Goal: Transaction & Acquisition: Subscribe to service/newsletter

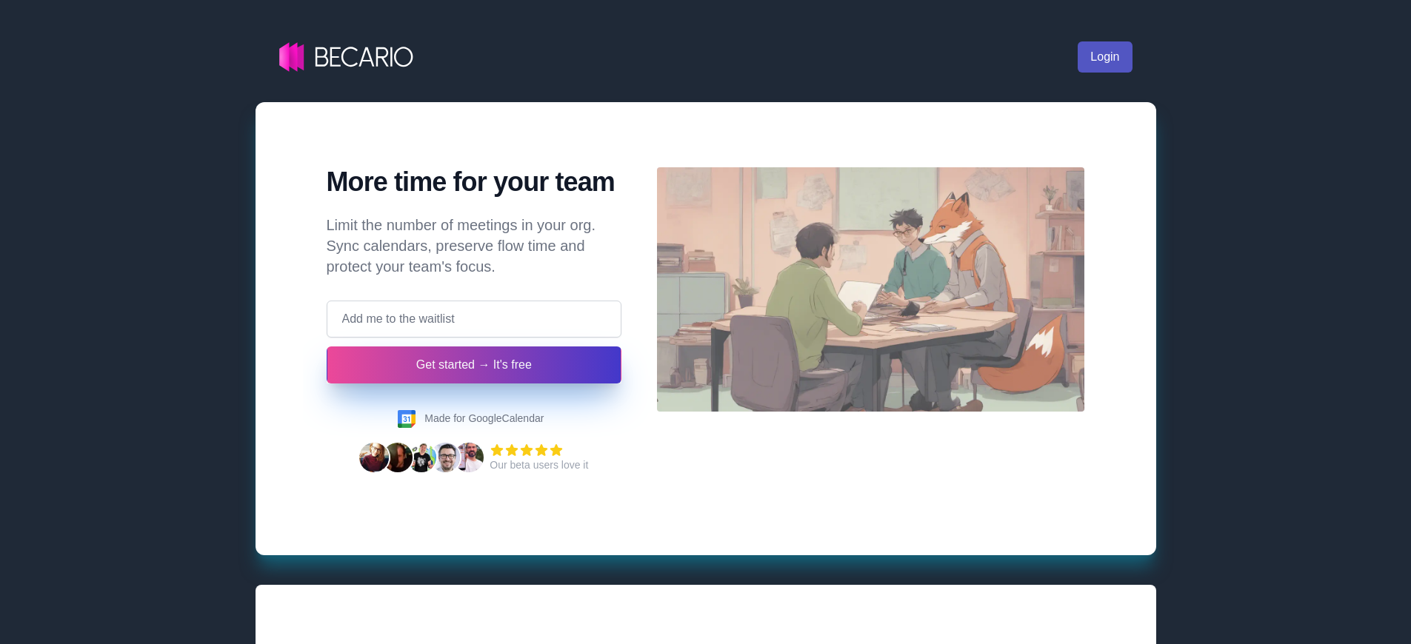
click at [1104, 57] on link "Login" at bounding box center [1105, 56] width 54 height 31
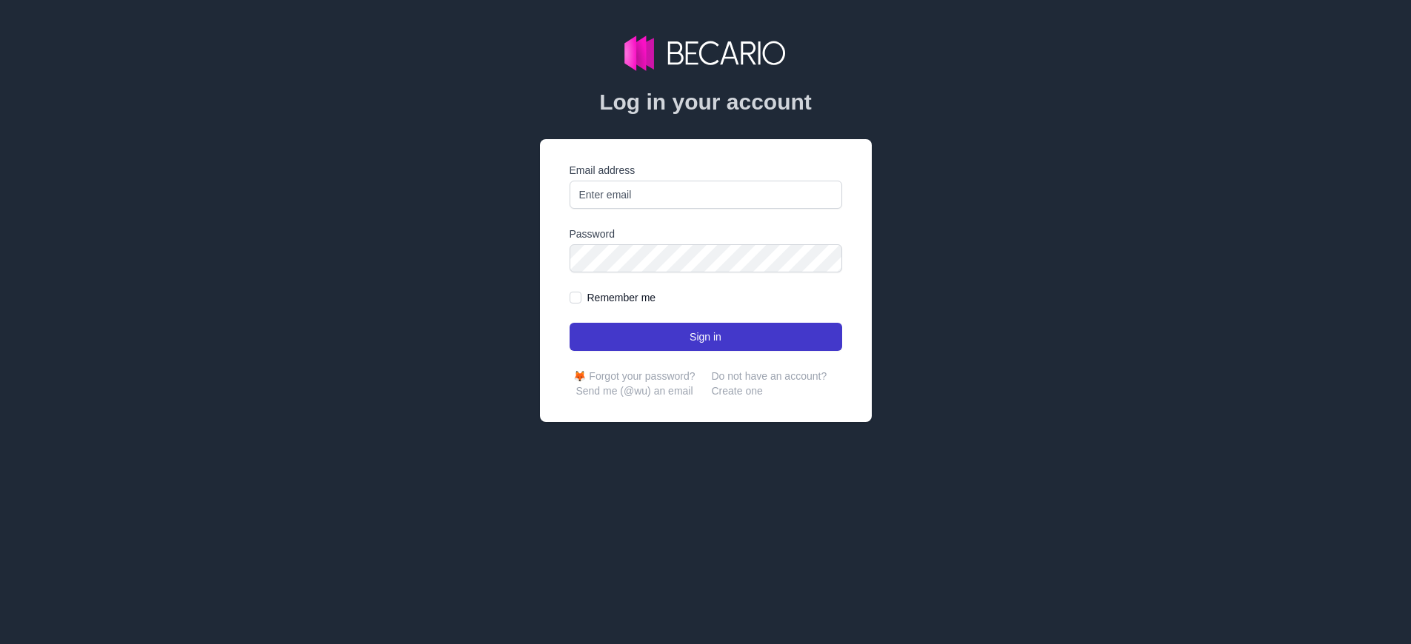
click at [711, 337] on button "Sign in" at bounding box center [706, 337] width 273 height 28
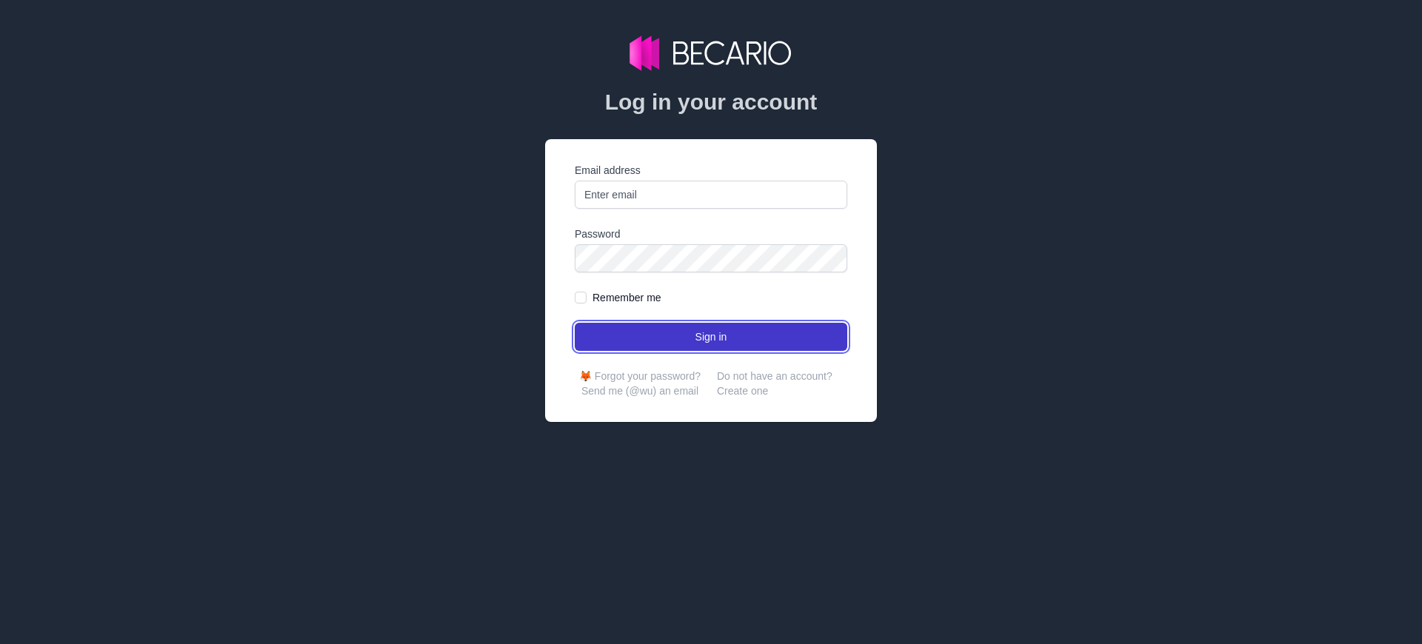
click at [711, 337] on button "Sign in" at bounding box center [711, 337] width 273 height 28
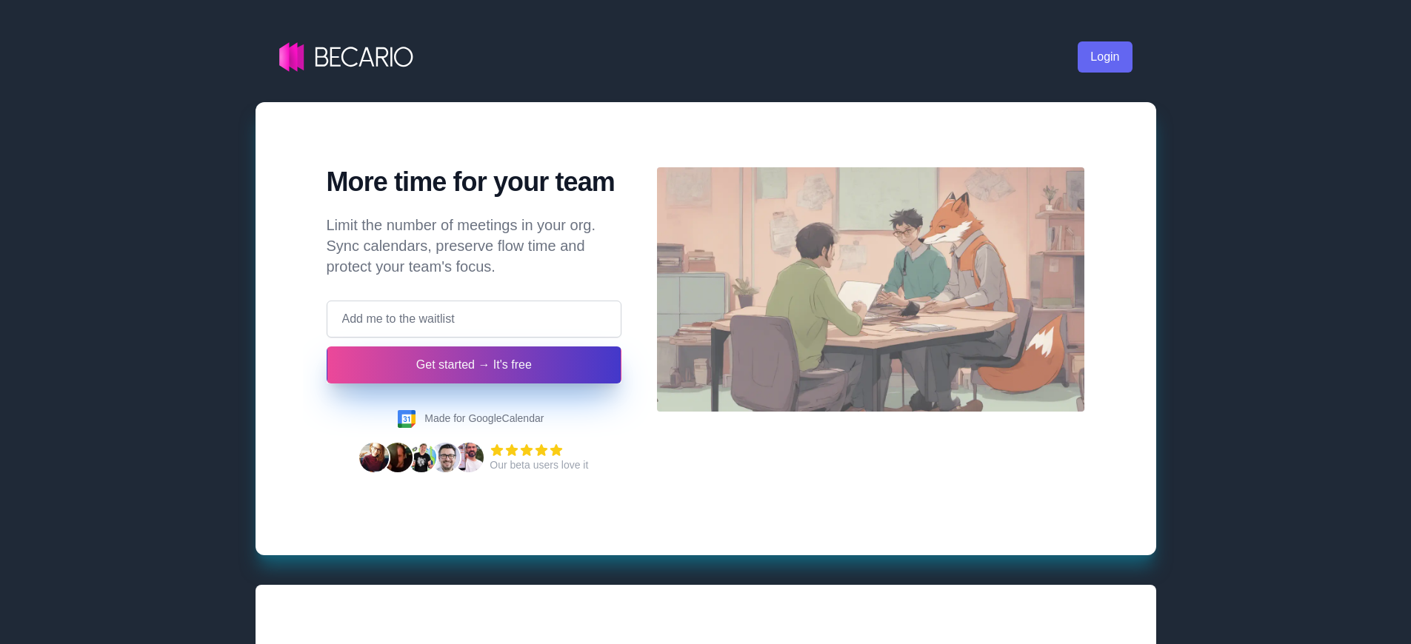
click at [473, 365] on button "Get started → It's free" at bounding box center [474, 365] width 296 height 37
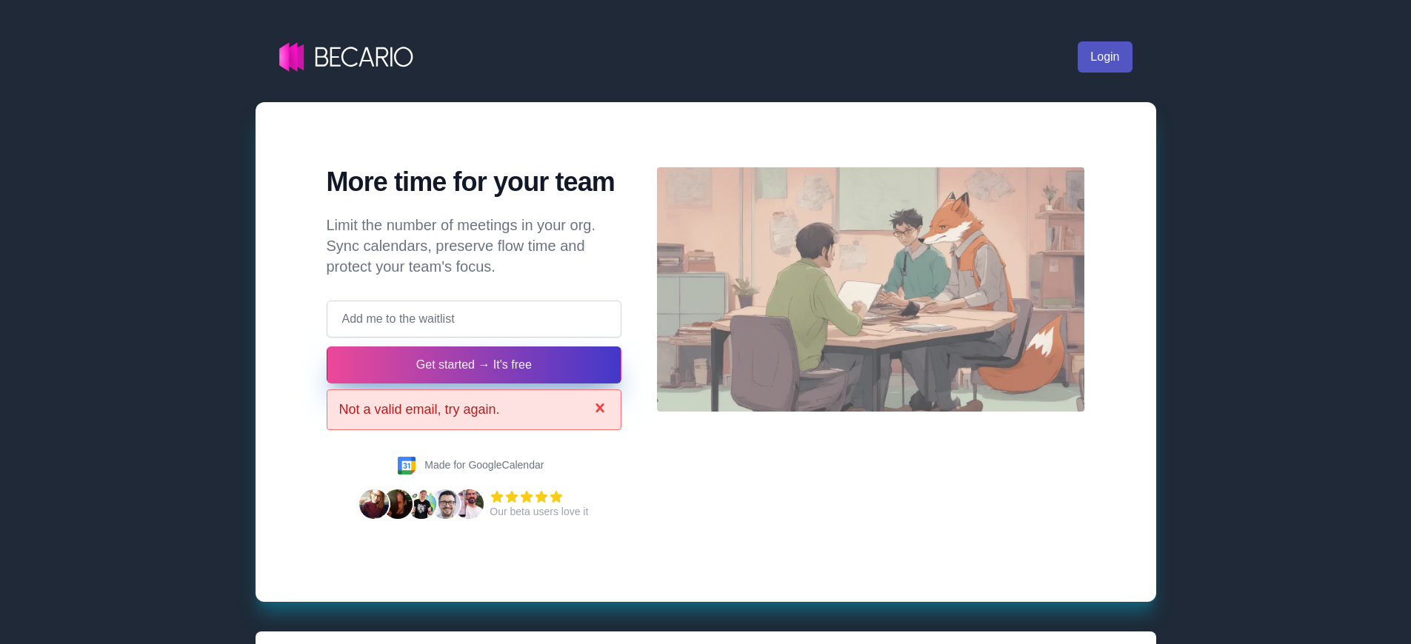
click at [1104, 57] on link "Login" at bounding box center [1105, 56] width 54 height 31
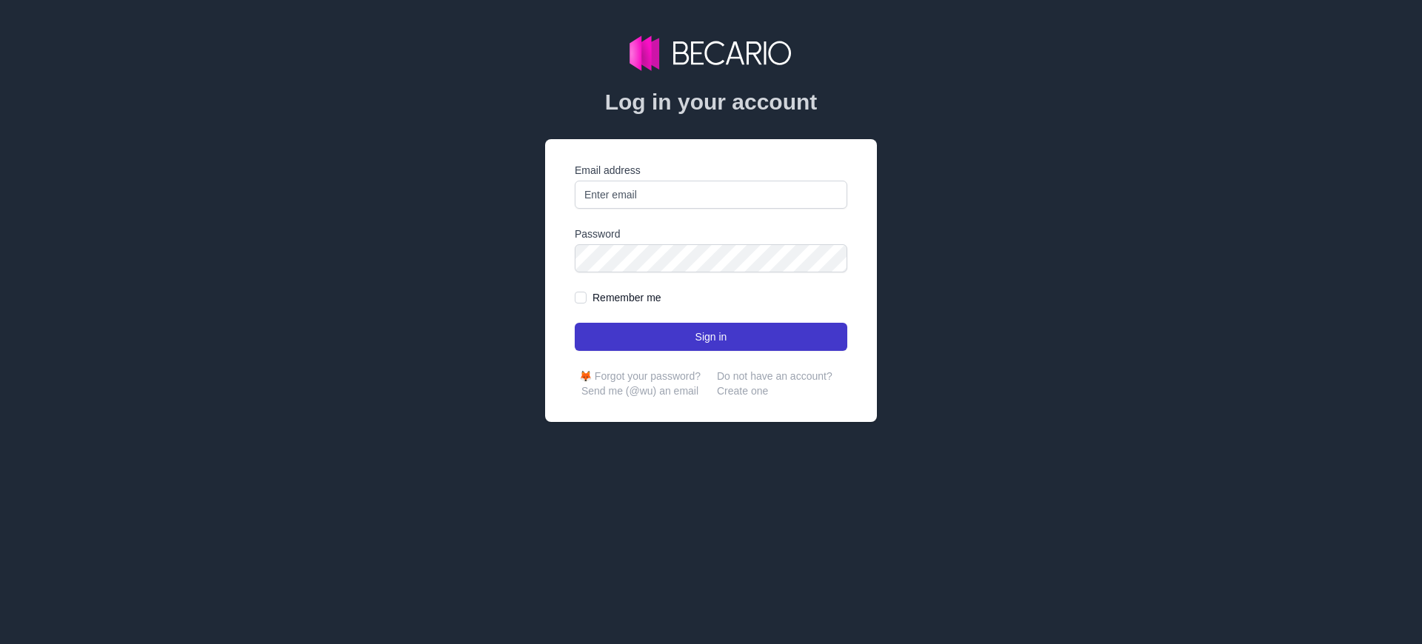
click at [711, 337] on button "Sign in" at bounding box center [711, 337] width 273 height 28
click at [742, 391] on link "Create one" at bounding box center [742, 391] width 51 height 12
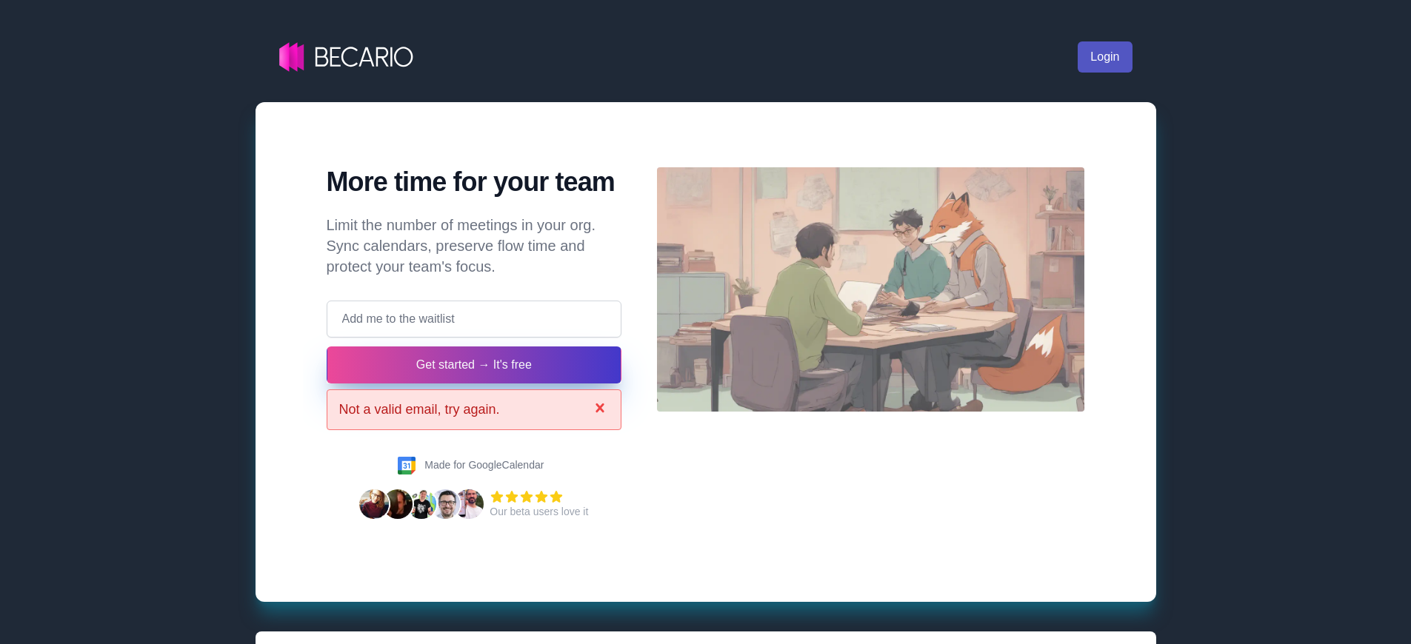
click at [1104, 57] on link "Login" at bounding box center [1105, 56] width 54 height 31
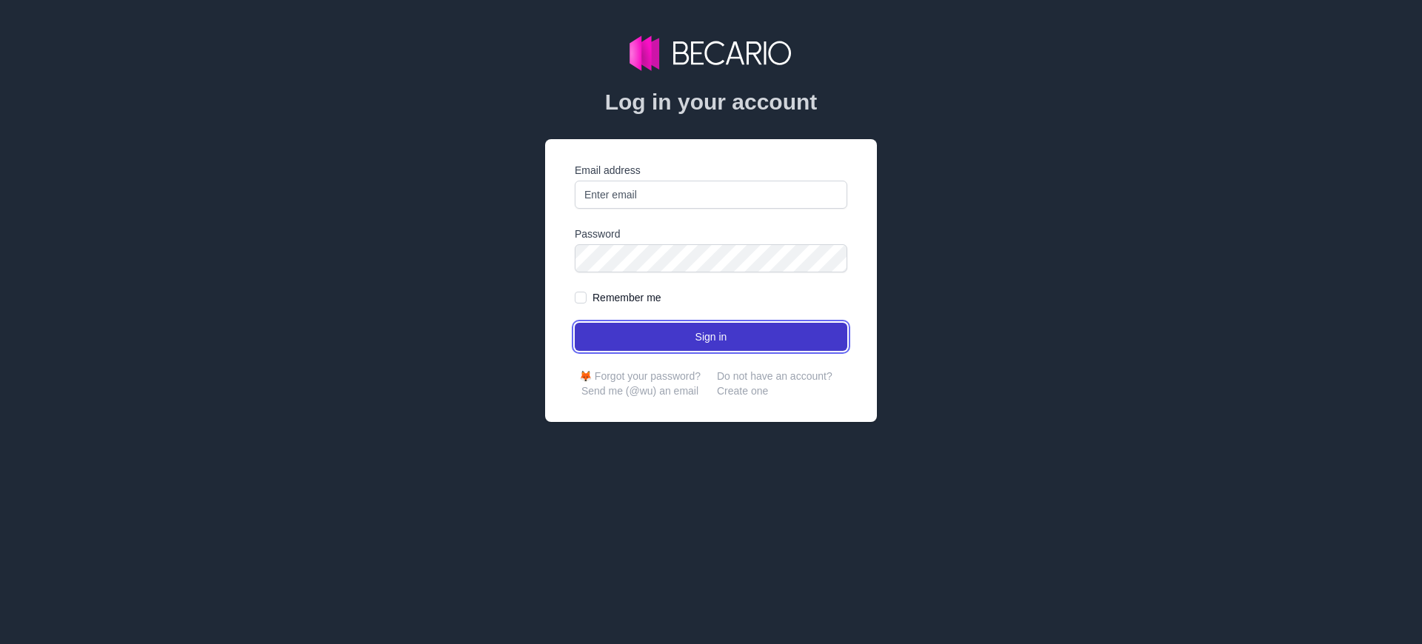
click at [711, 337] on button "Sign in" at bounding box center [711, 337] width 273 height 28
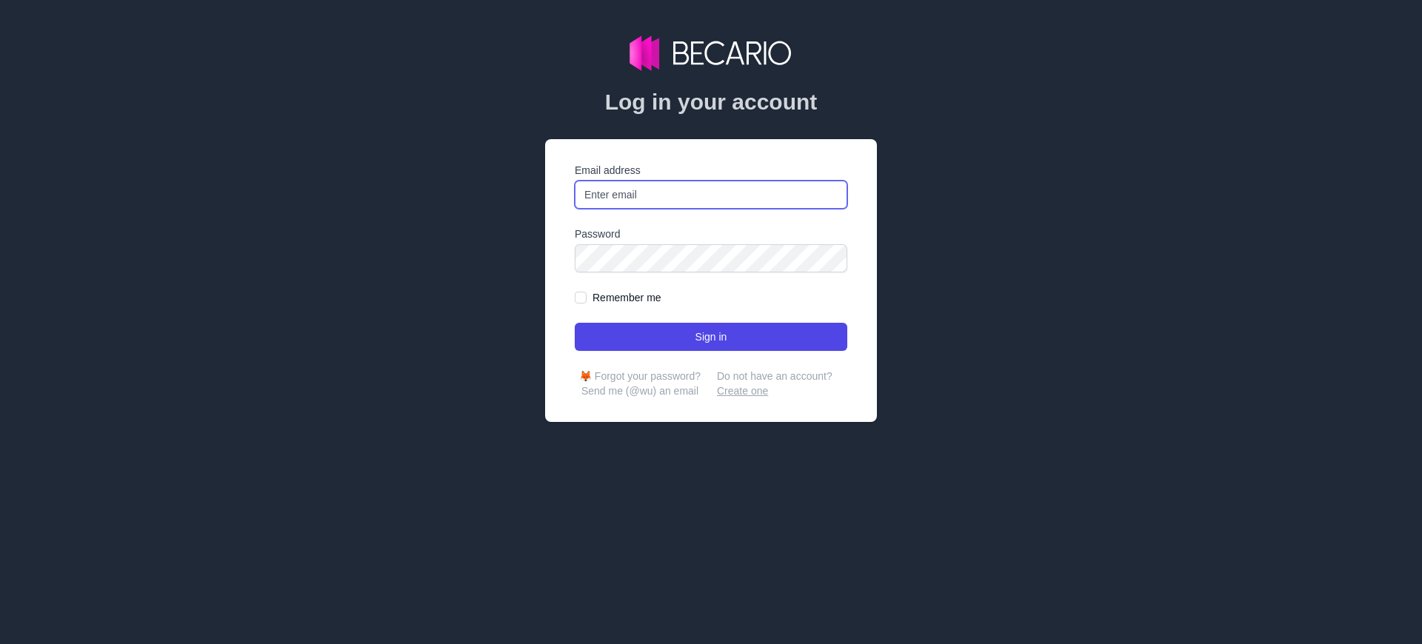
click at [742, 391] on link "Create one" at bounding box center [742, 391] width 51 height 12
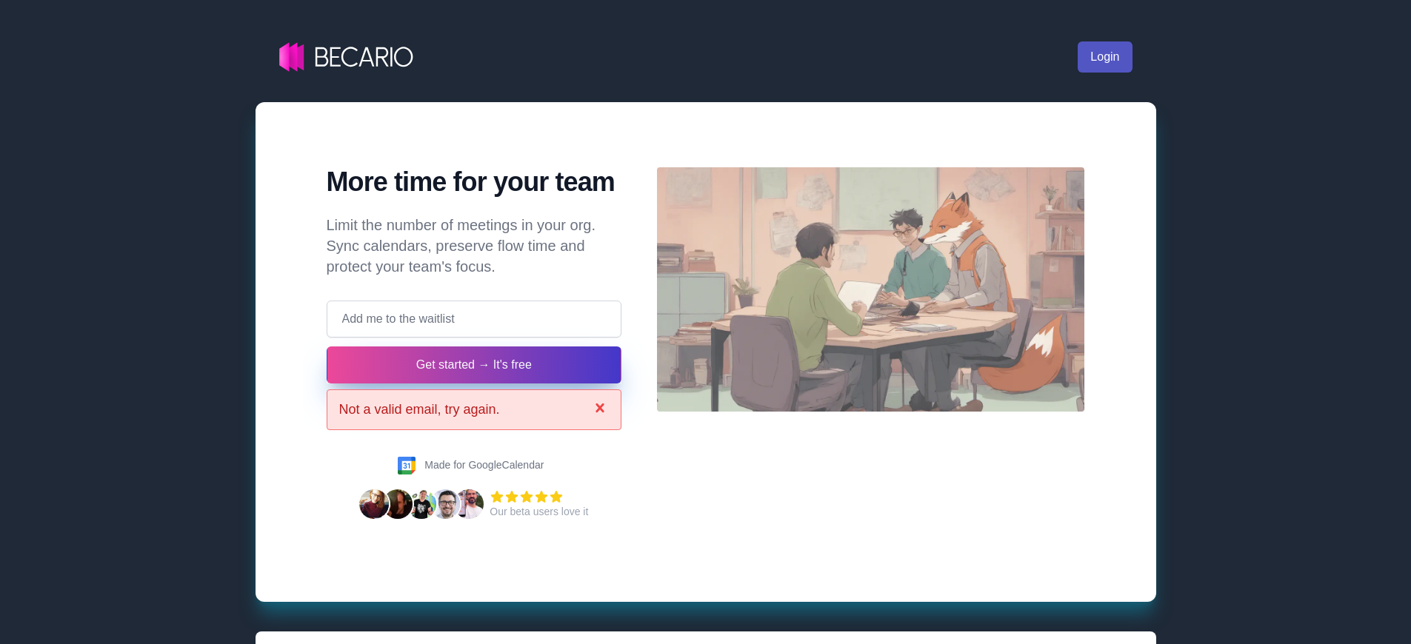
click at [1104, 57] on link "Login" at bounding box center [1105, 56] width 54 height 31
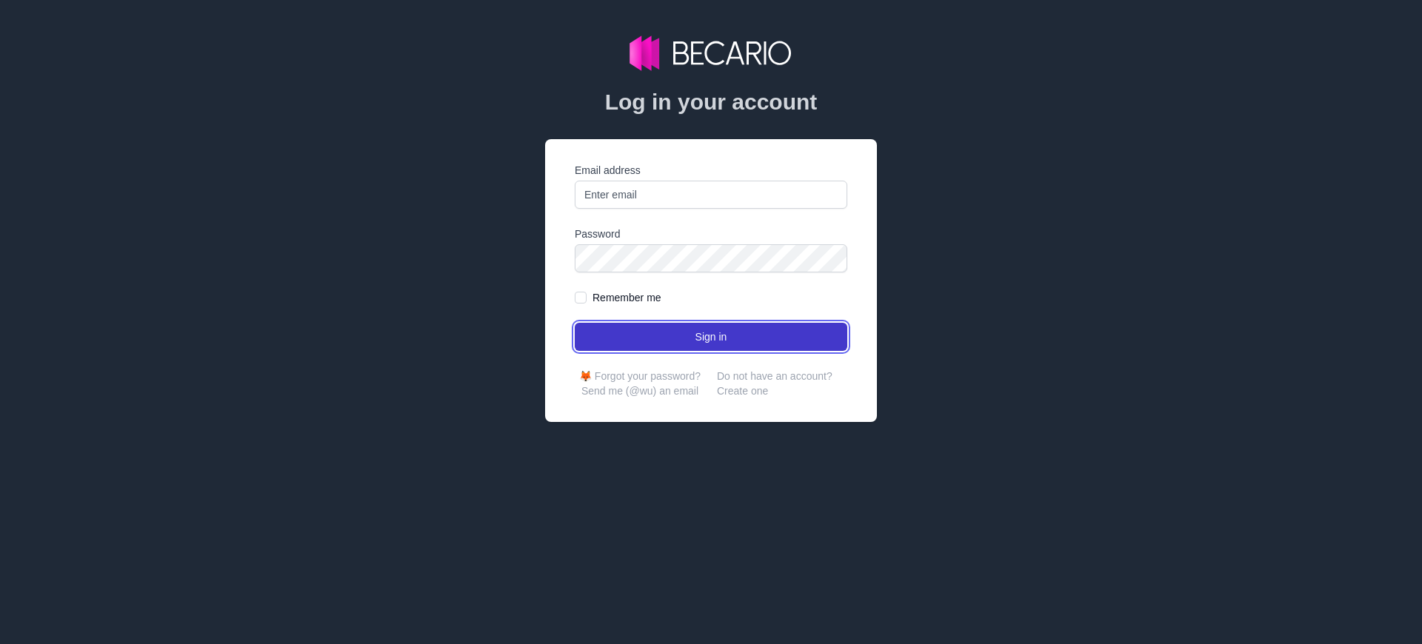
click at [711, 337] on button "Sign in" at bounding box center [711, 337] width 273 height 28
click at [742, 391] on link "Create one" at bounding box center [742, 391] width 51 height 12
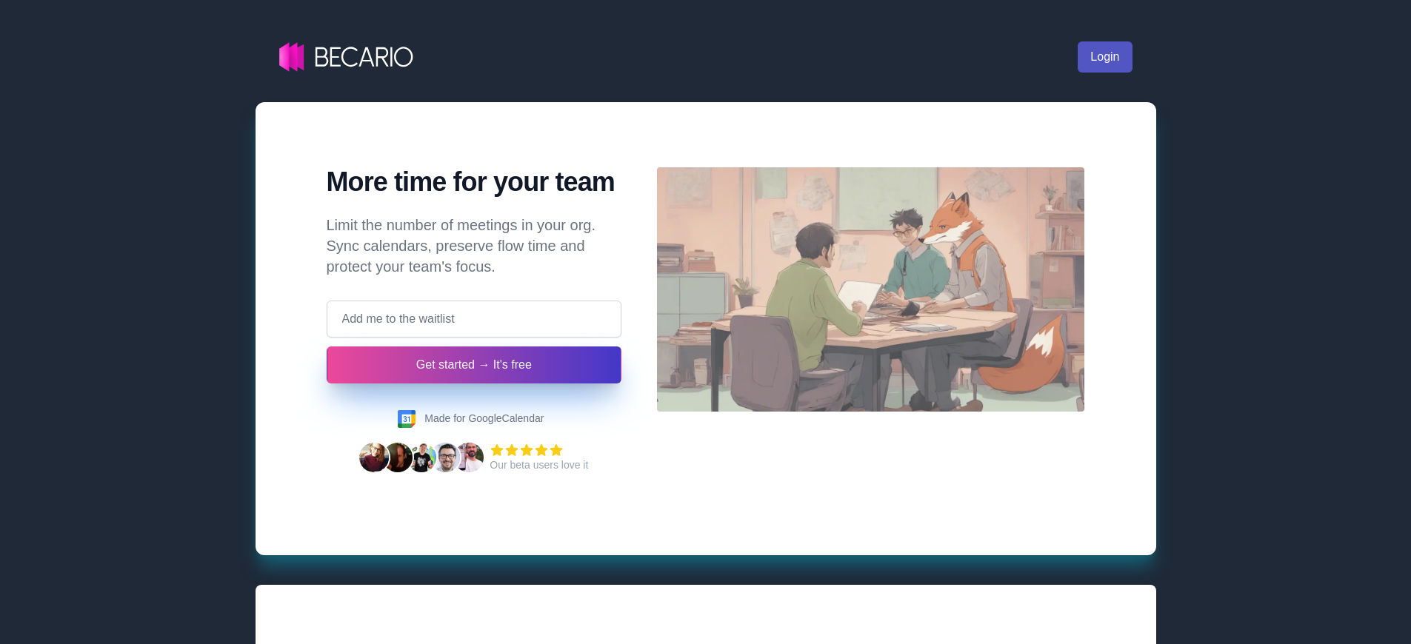
click at [1104, 57] on link "Login" at bounding box center [1105, 56] width 54 height 31
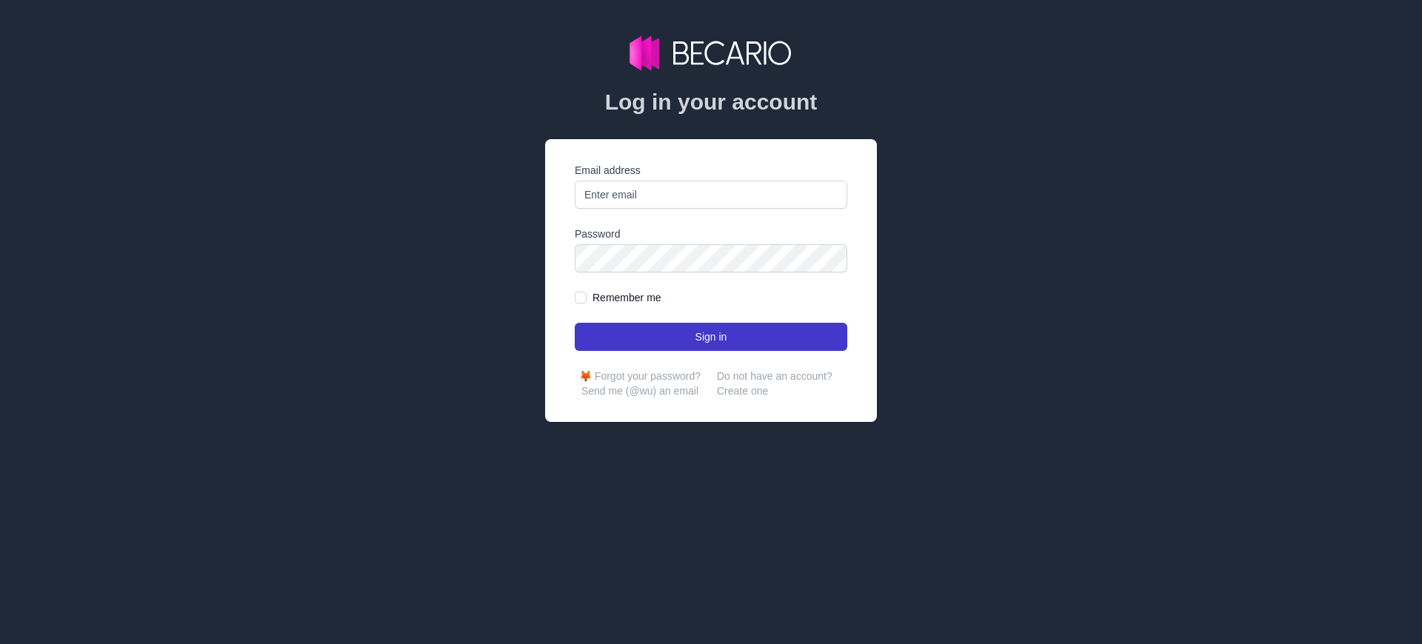
click at [711, 337] on button "Sign in" at bounding box center [711, 337] width 273 height 28
click at [742, 391] on link "Create one" at bounding box center [742, 391] width 51 height 12
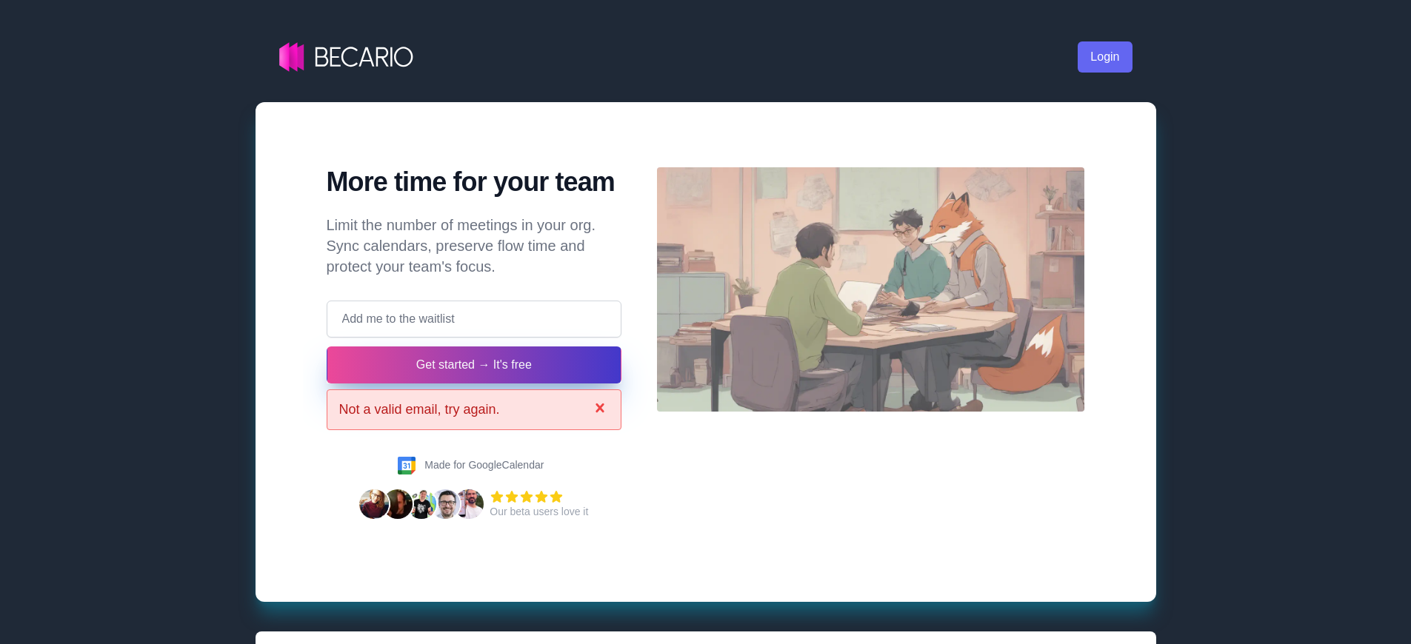
click at [473, 365] on button "Get started → It's free" at bounding box center [475, 365] width 296 height 37
